Goal: Information Seeking & Learning: Find specific fact

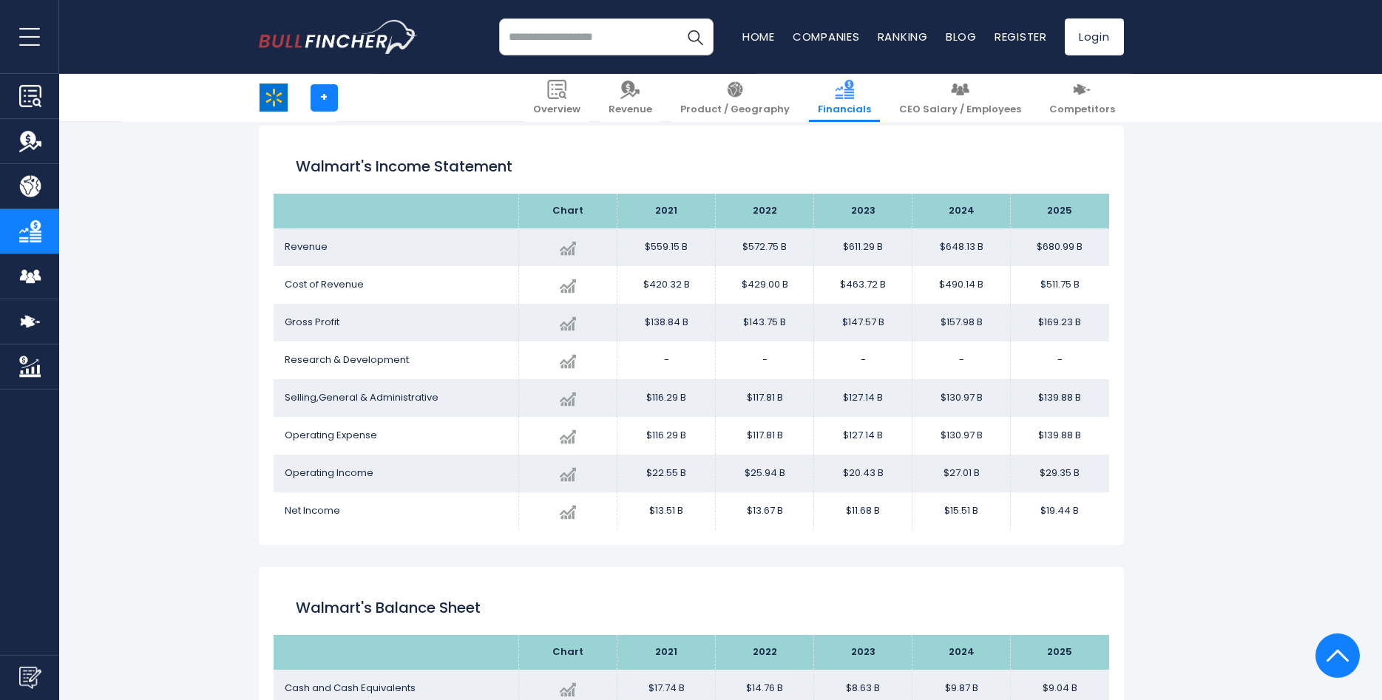
scroll to position [830, 0]
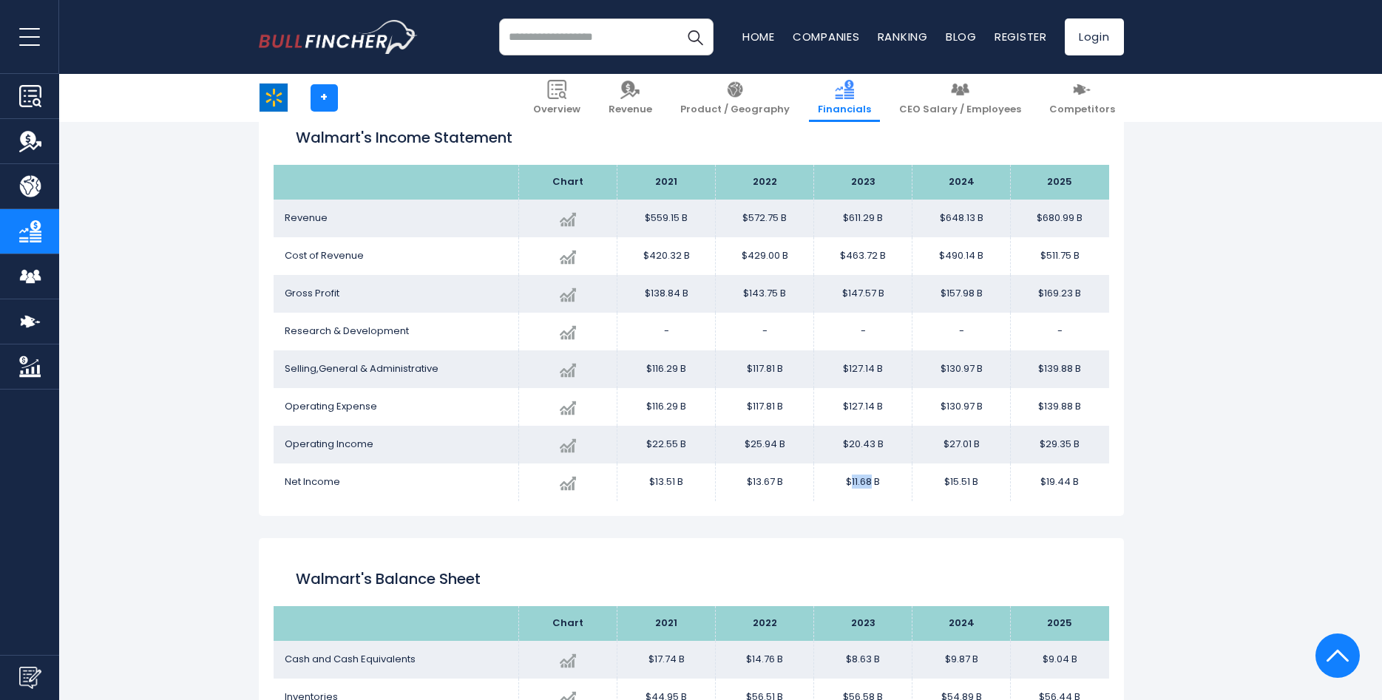
drag, startPoint x: 850, startPoint y: 481, endPoint x: 870, endPoint y: 484, distance: 20.2
click at [870, 483] on td "$11.68 B" at bounding box center [863, 483] width 98 height 38
copy td "11.68"
drag, startPoint x: 950, startPoint y: 481, endPoint x: 966, endPoint y: 484, distance: 16.5
click at [970, 483] on td "$15.51 B" at bounding box center [962, 483] width 98 height 38
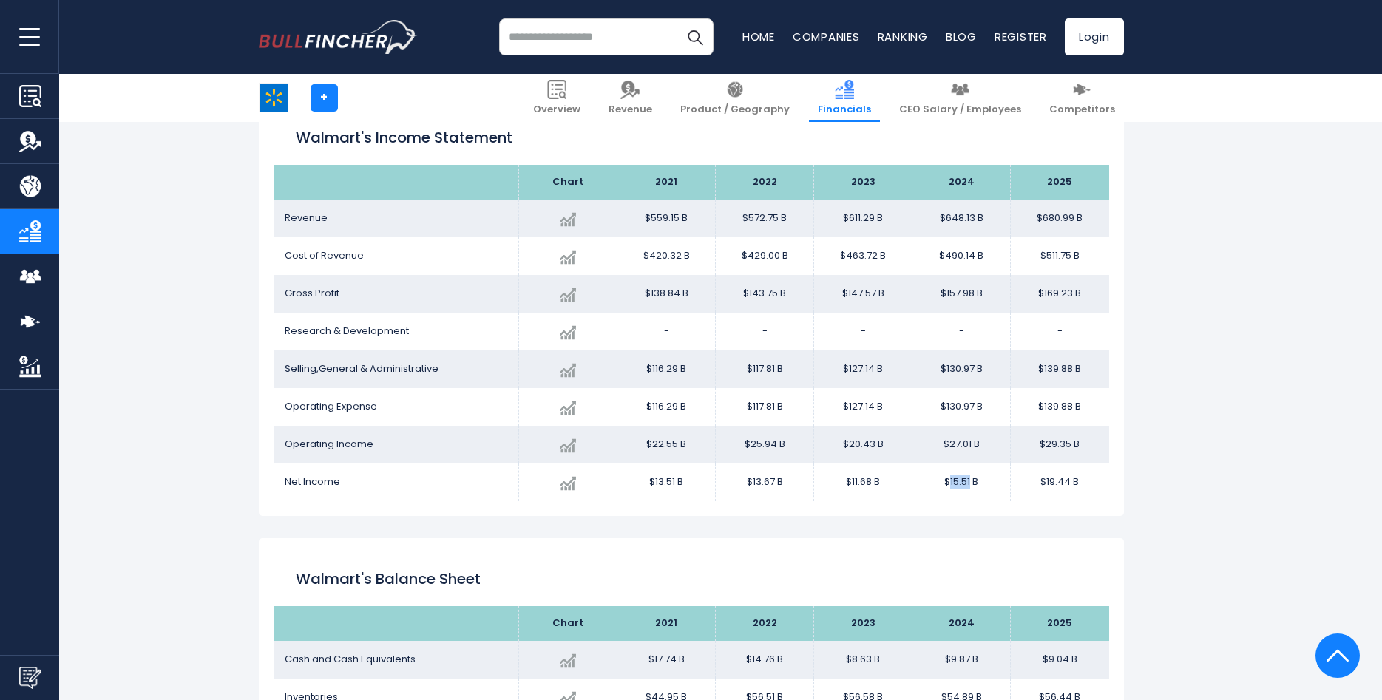
copy td "15.51"
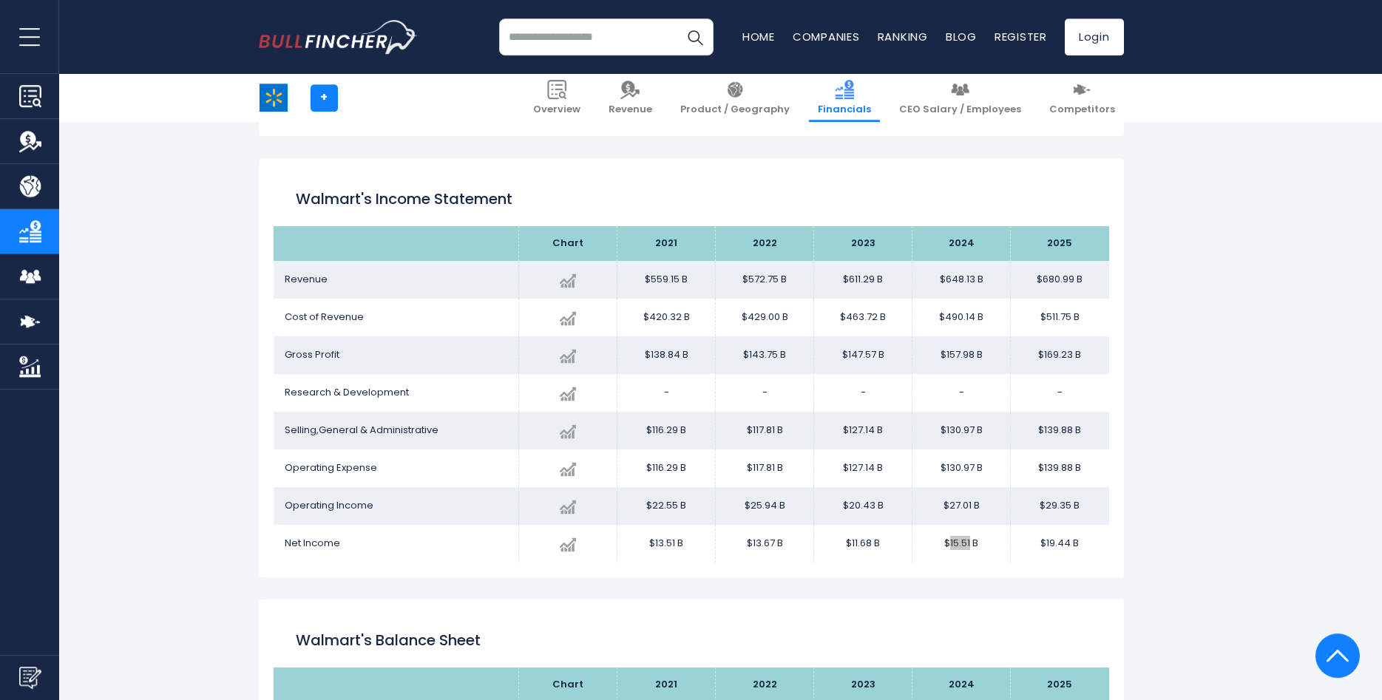
scroll to position [679, 0]
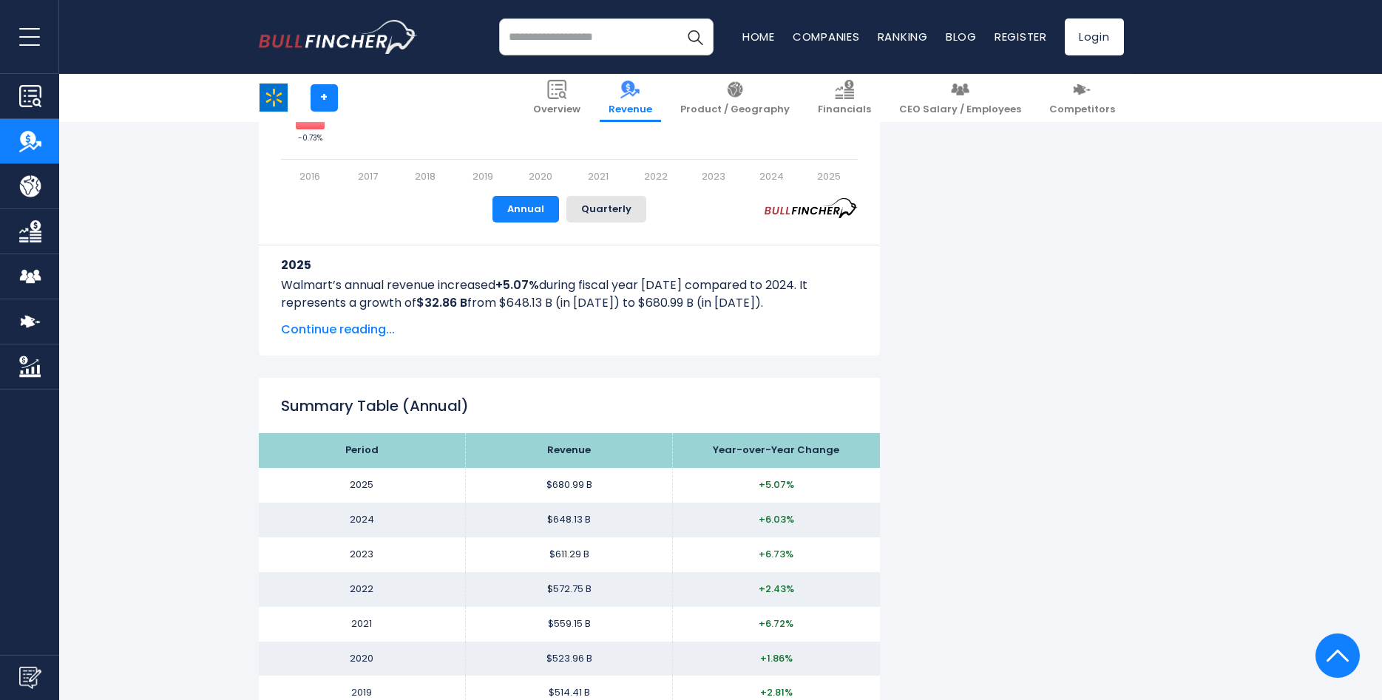
scroll to position [1207, 0]
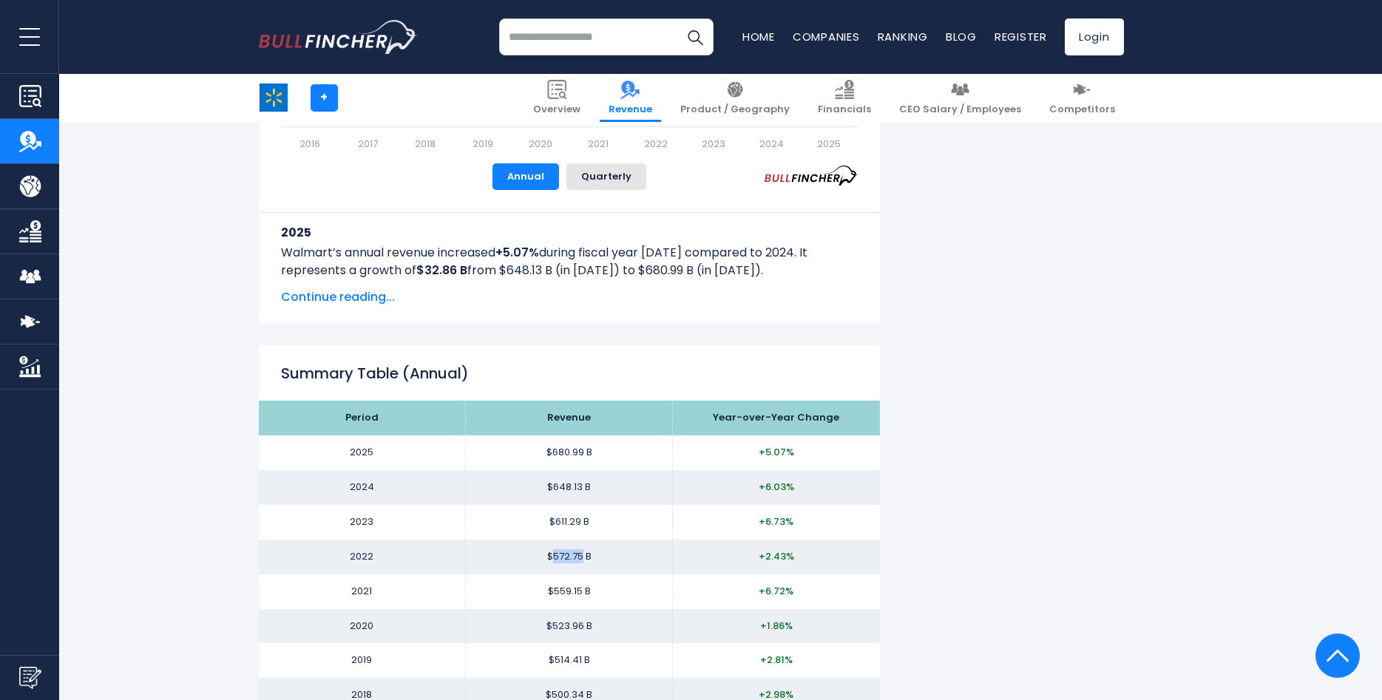
drag, startPoint x: 551, startPoint y: 558, endPoint x: 581, endPoint y: 561, distance: 29.7
click at [581, 561] on td "$572.75 B" at bounding box center [569, 557] width 207 height 35
copy td "572.75"
drag, startPoint x: 554, startPoint y: 521, endPoint x: 578, endPoint y: 520, distance: 24.4
click at [578, 520] on td "$611.29 B" at bounding box center [569, 522] width 207 height 35
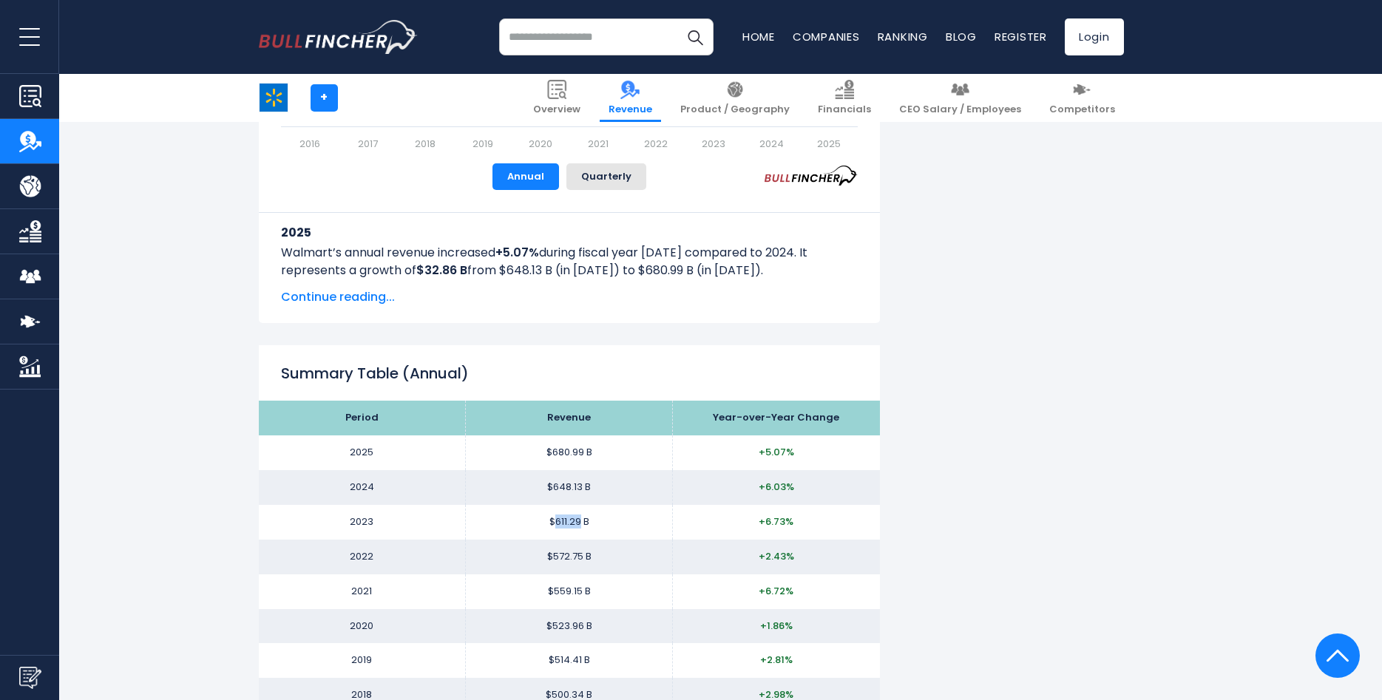
copy td "611.29"
drag, startPoint x: 581, startPoint y: 488, endPoint x: 555, endPoint y: 490, distance: 26.0
click at [555, 490] on td "$648.13 B" at bounding box center [569, 487] width 207 height 35
copy td "648.13"
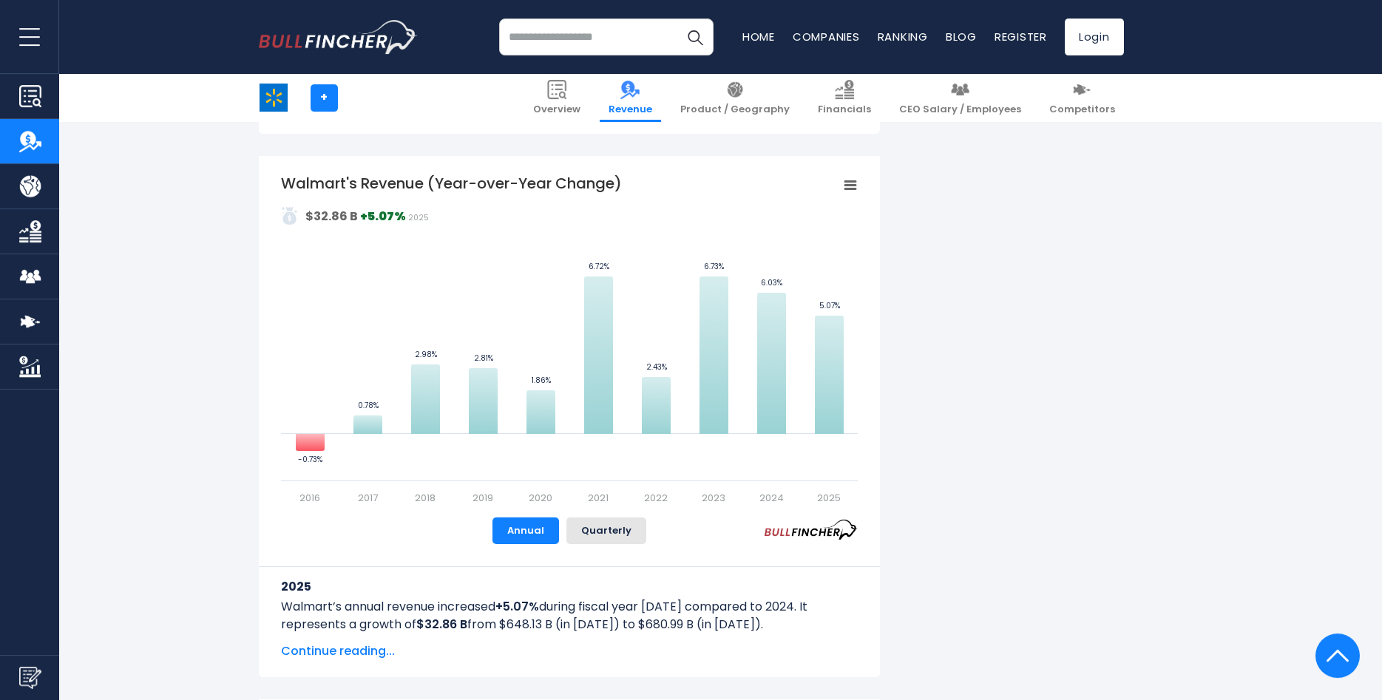
scroll to position [830, 0]
